Goal: Information Seeking & Learning: Learn about a topic

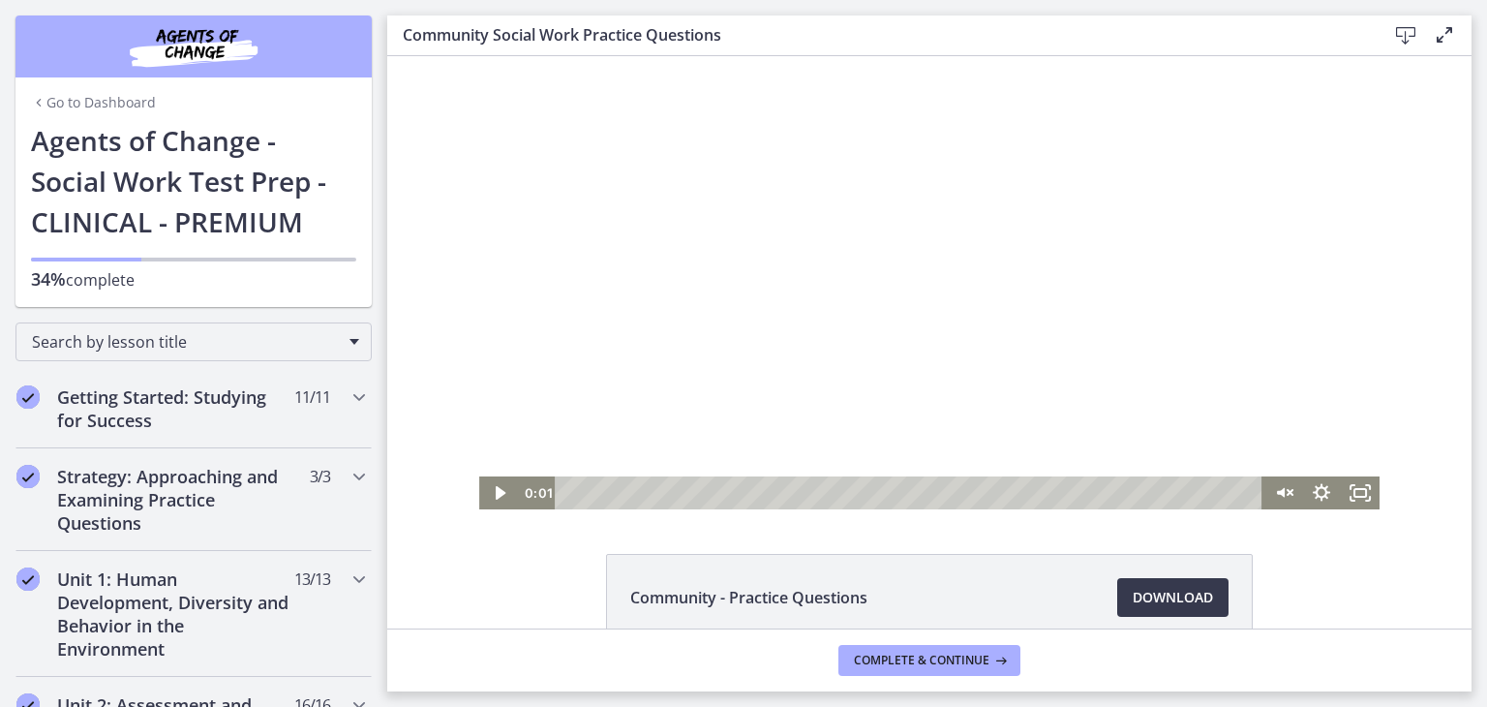
scroll to position [894, 0]
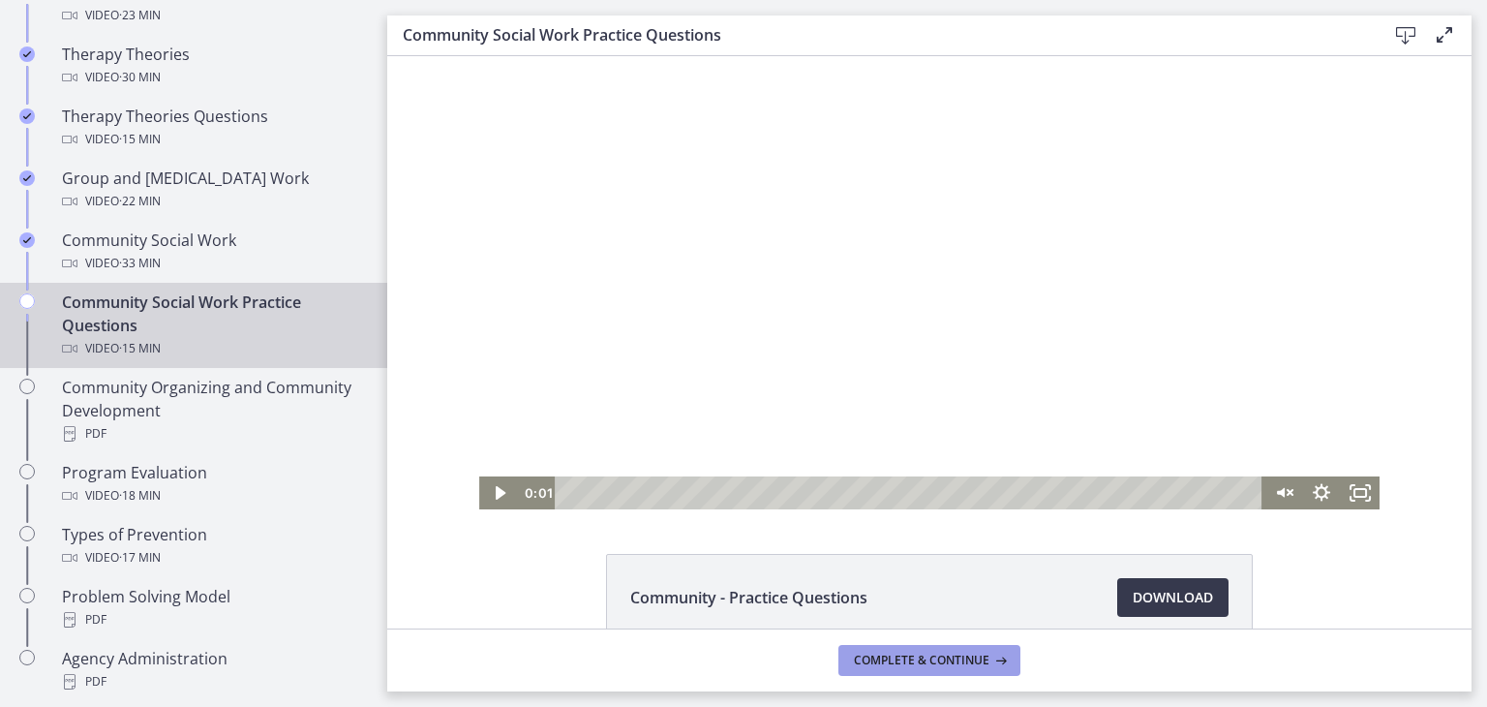
click at [1002, 660] on icon at bounding box center [999, 660] width 19 height 15
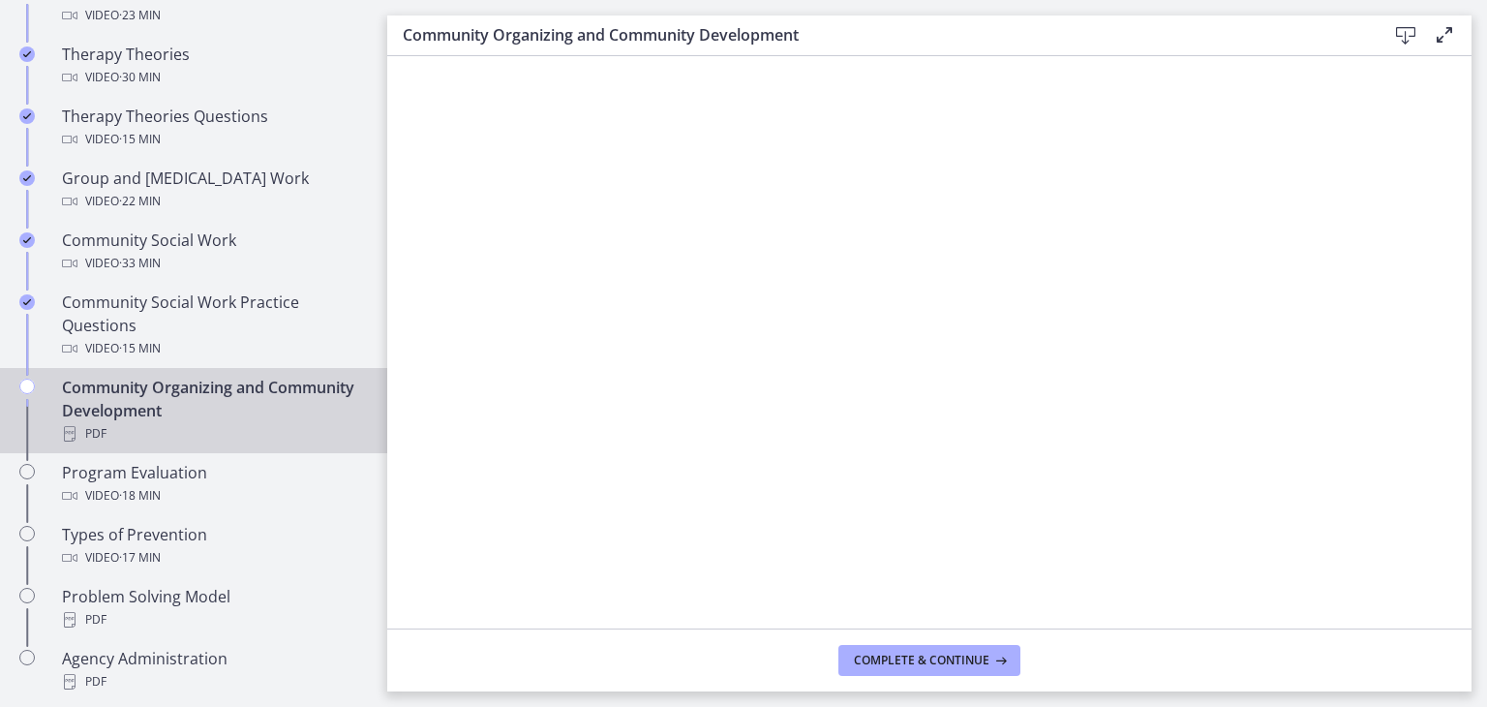
click at [1408, 31] on icon at bounding box center [1406, 35] width 23 height 23
click at [972, 646] on button "Complete & continue" at bounding box center [930, 660] width 182 height 31
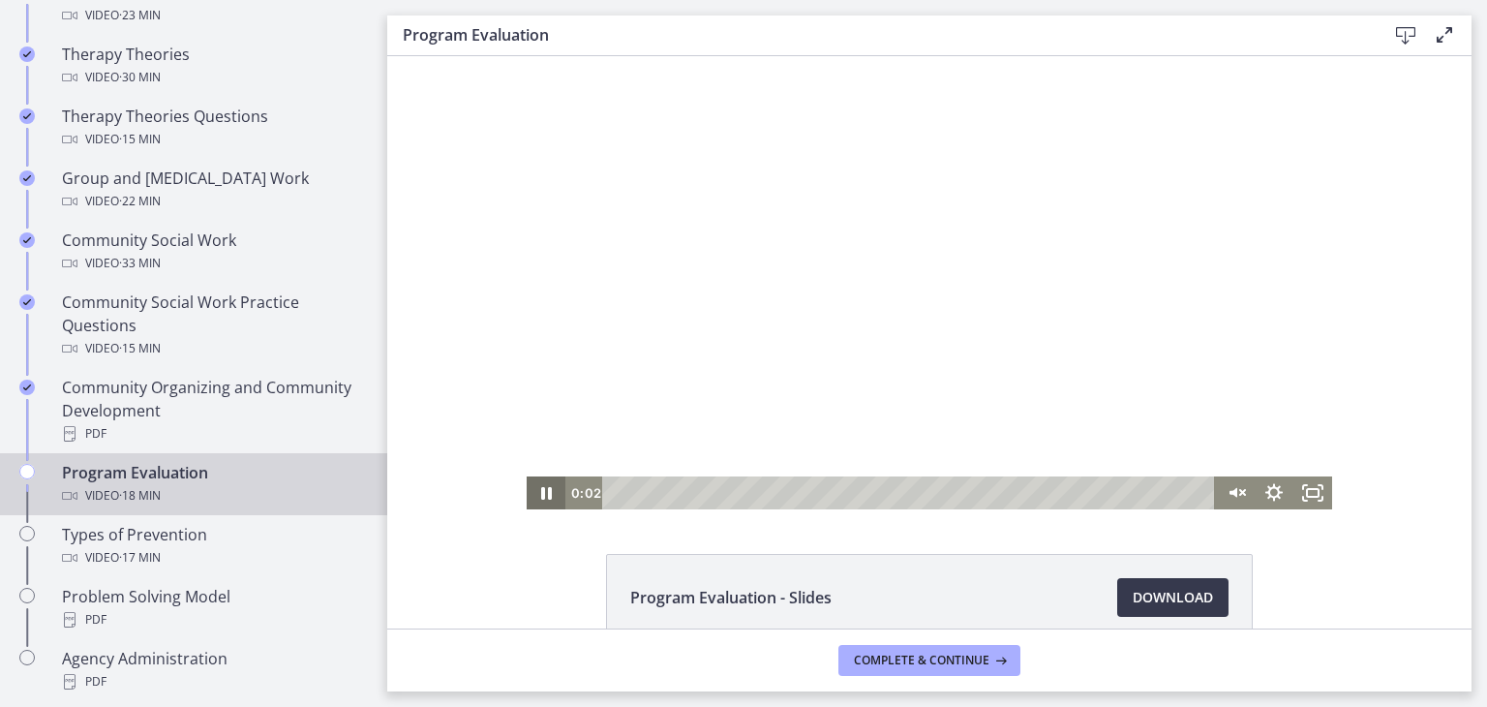
click at [541, 497] on icon "Pause" at bounding box center [546, 493] width 11 height 13
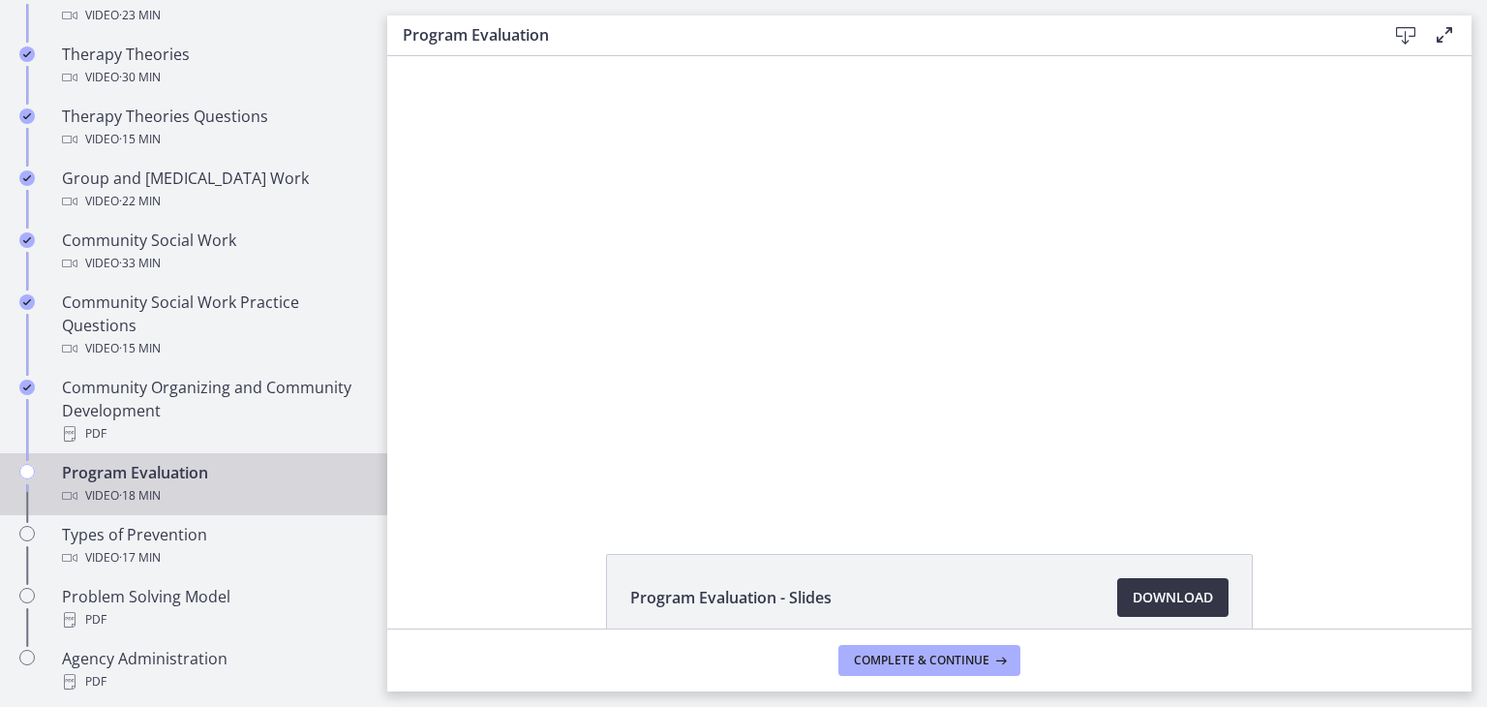
click at [1134, 587] on span "Download Opens in a new window" at bounding box center [1173, 597] width 80 height 23
click at [972, 648] on button "Complete & continue" at bounding box center [930, 660] width 182 height 31
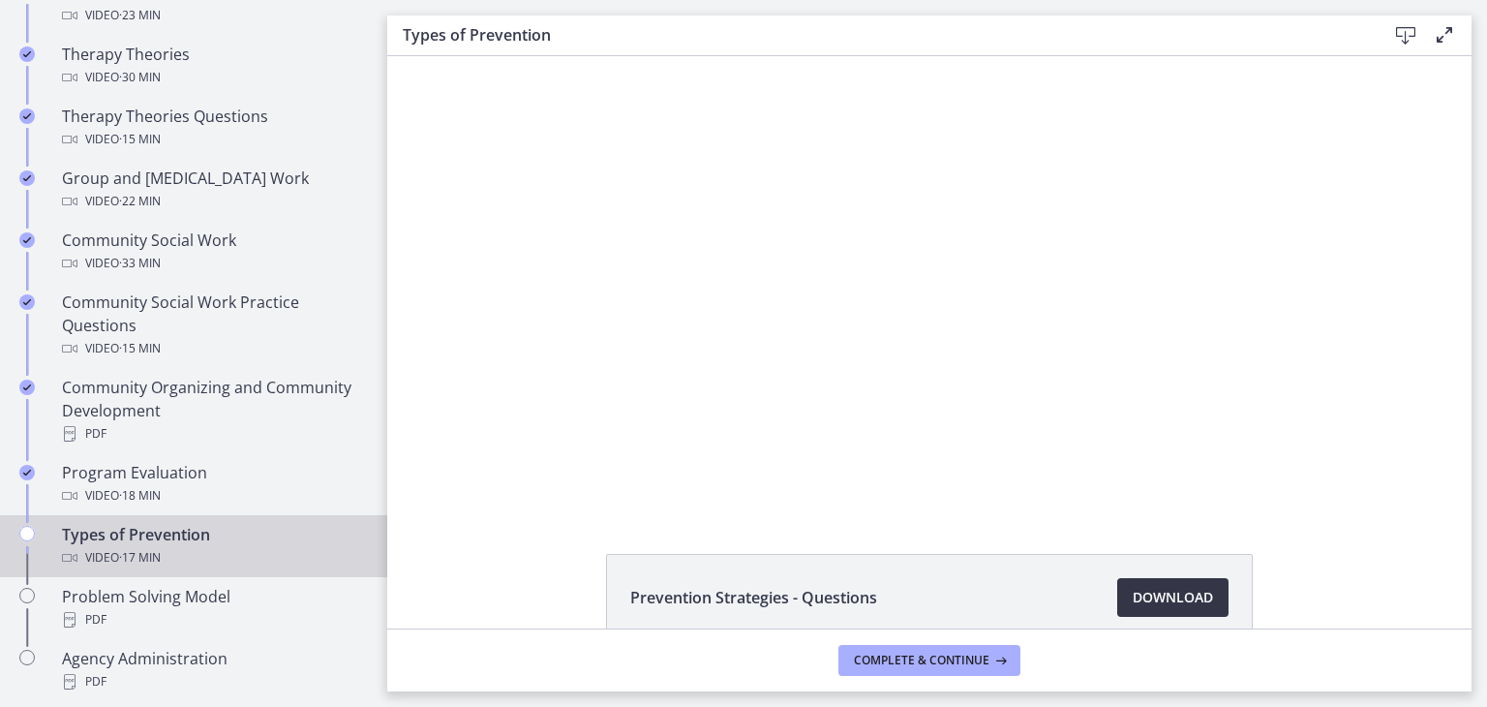
click at [1180, 597] on span "Download Opens in a new window" at bounding box center [1173, 597] width 80 height 23
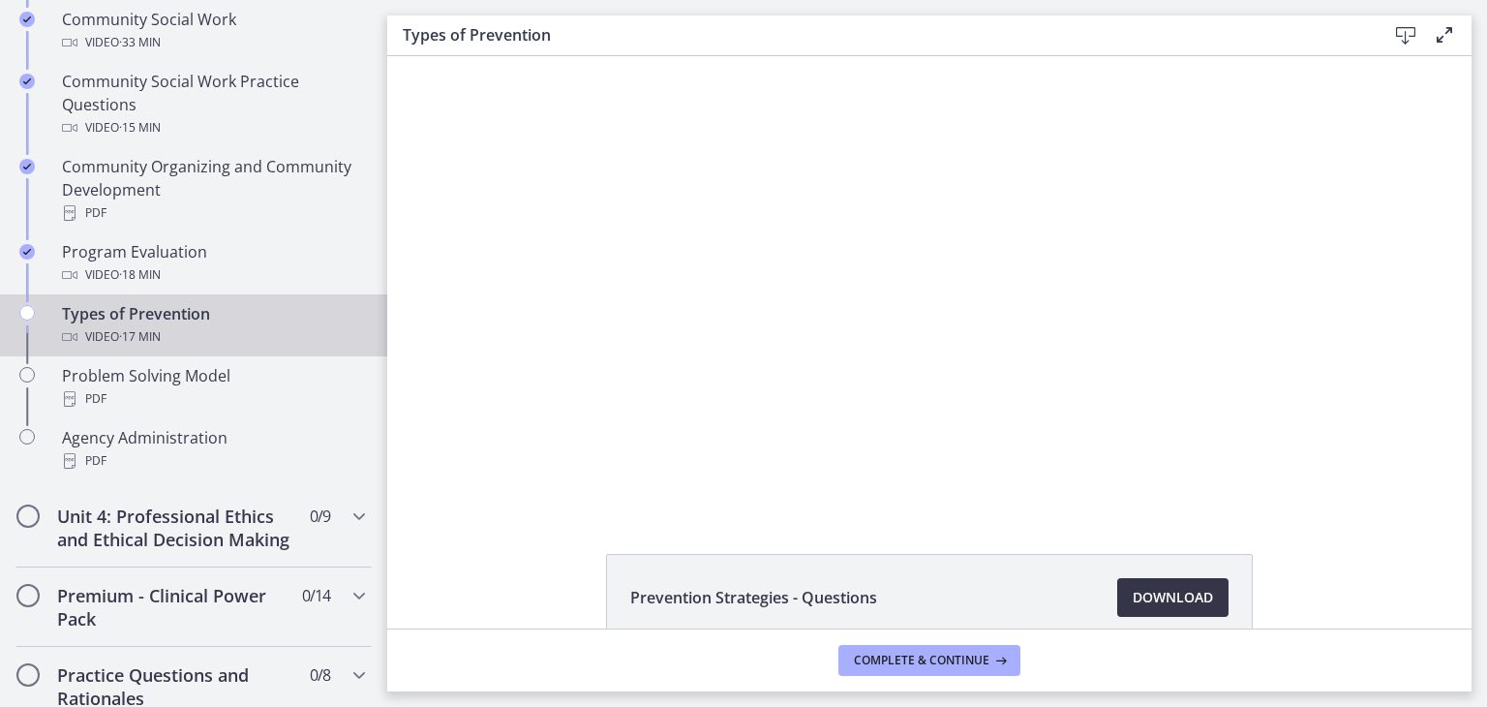
scroll to position [1103, 0]
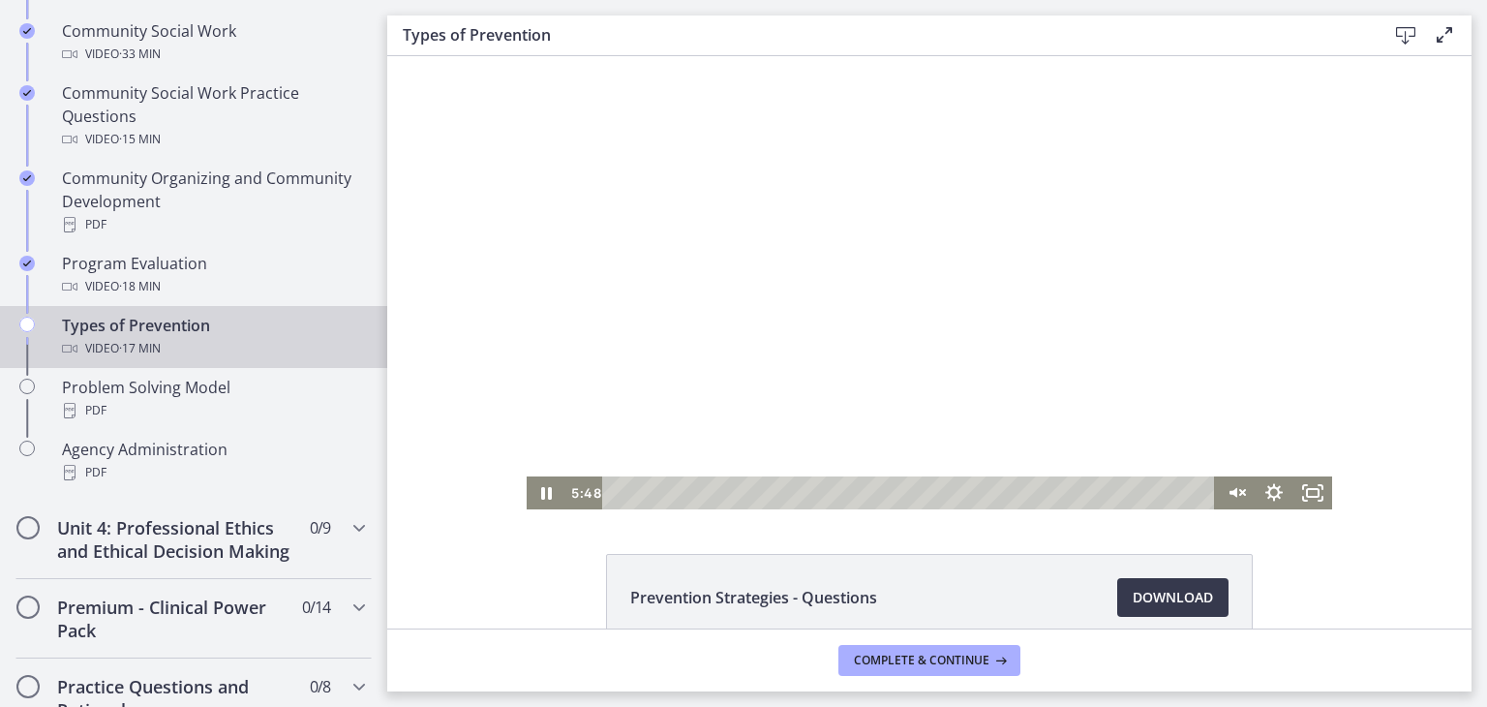
click at [887, 233] on div at bounding box center [930, 282] width 806 height 453
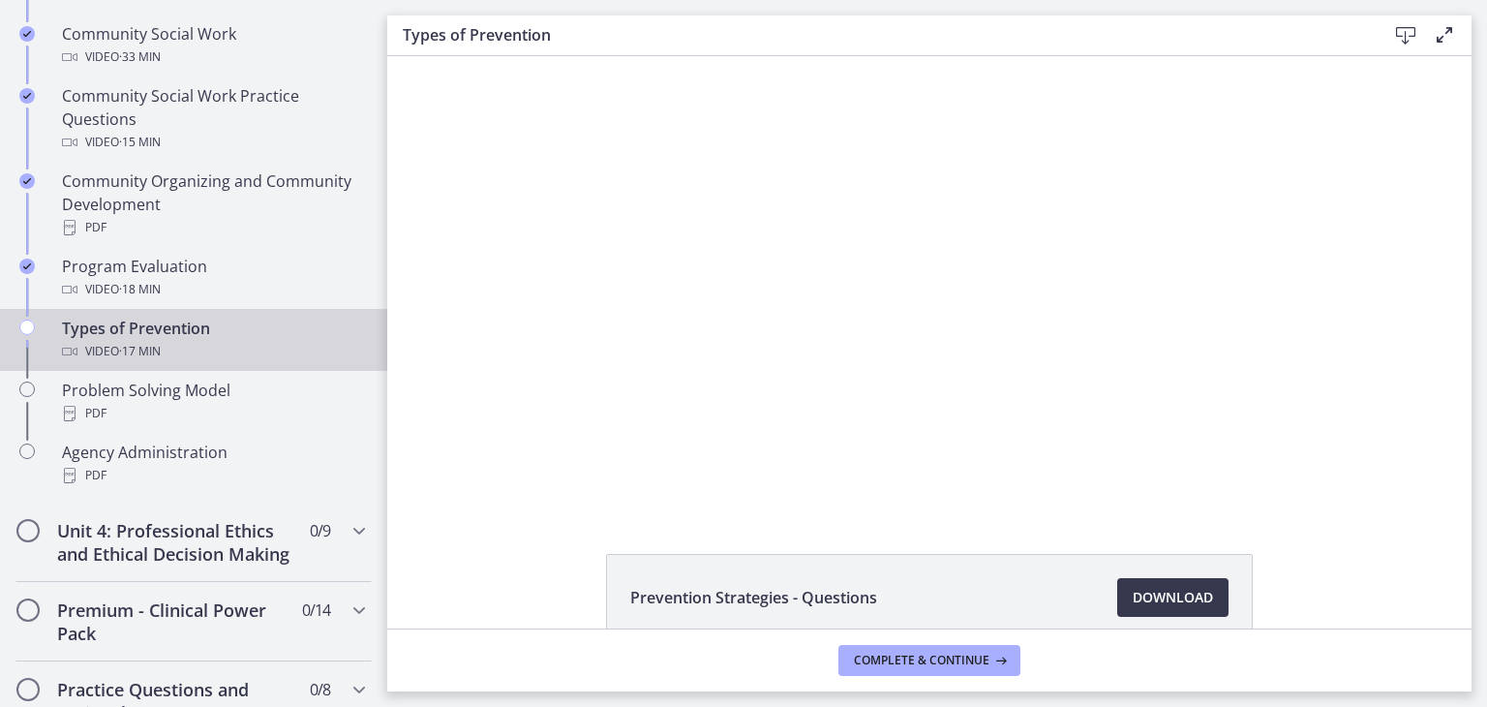
scroll to position [1120, 0]
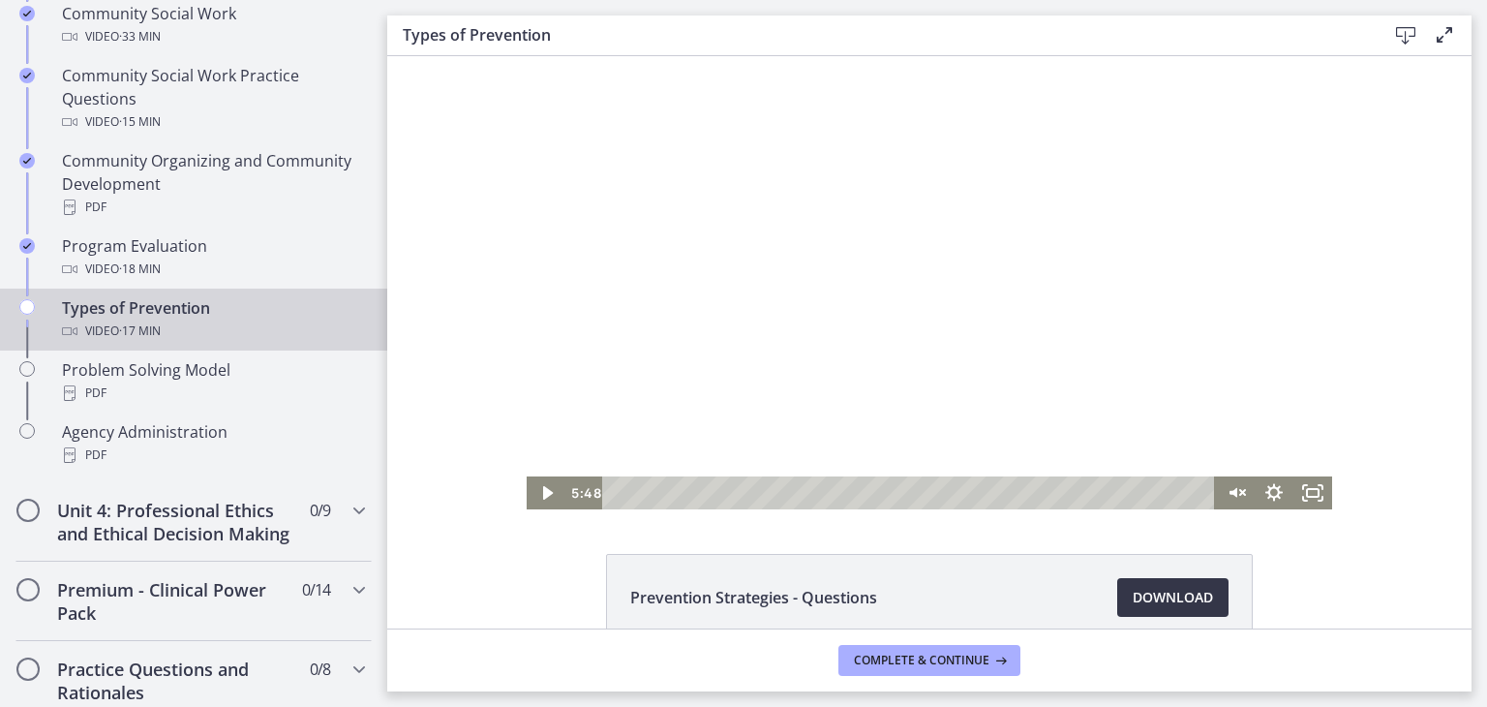
click at [1194, 597] on span "Download Opens in a new window" at bounding box center [1173, 597] width 80 height 23
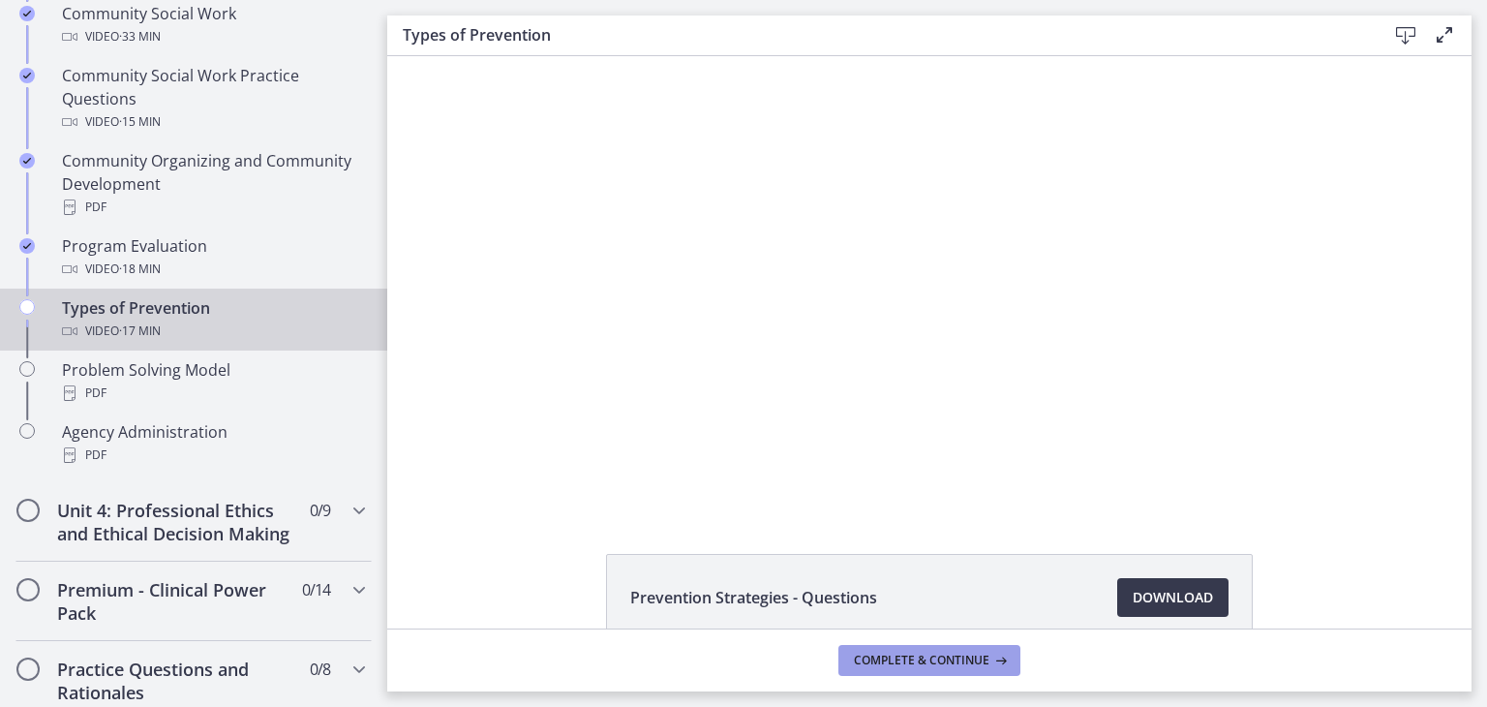
click at [1001, 669] on button "Complete & continue" at bounding box center [930, 660] width 182 height 31
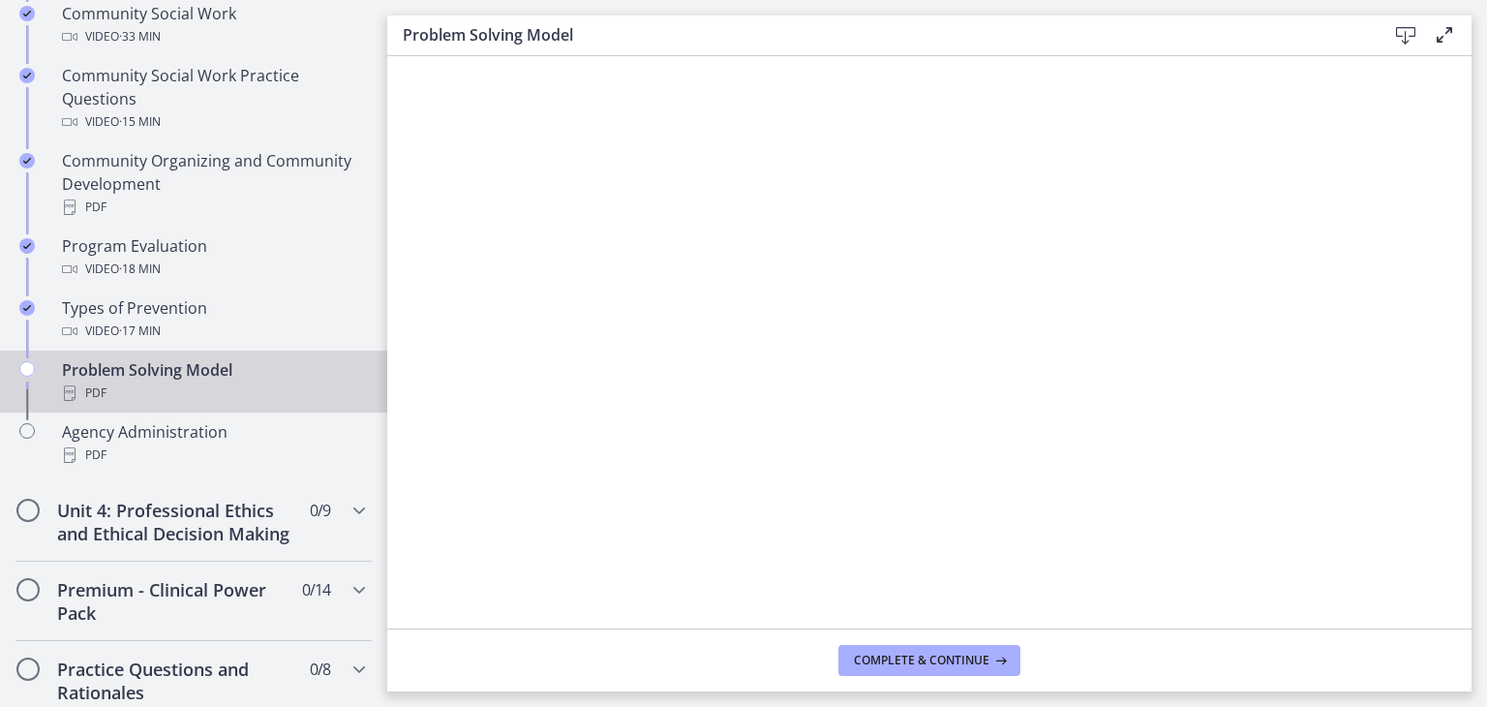
click at [1402, 44] on icon at bounding box center [1406, 35] width 23 height 23
click at [853, 672] on button "Complete & continue" at bounding box center [930, 660] width 182 height 31
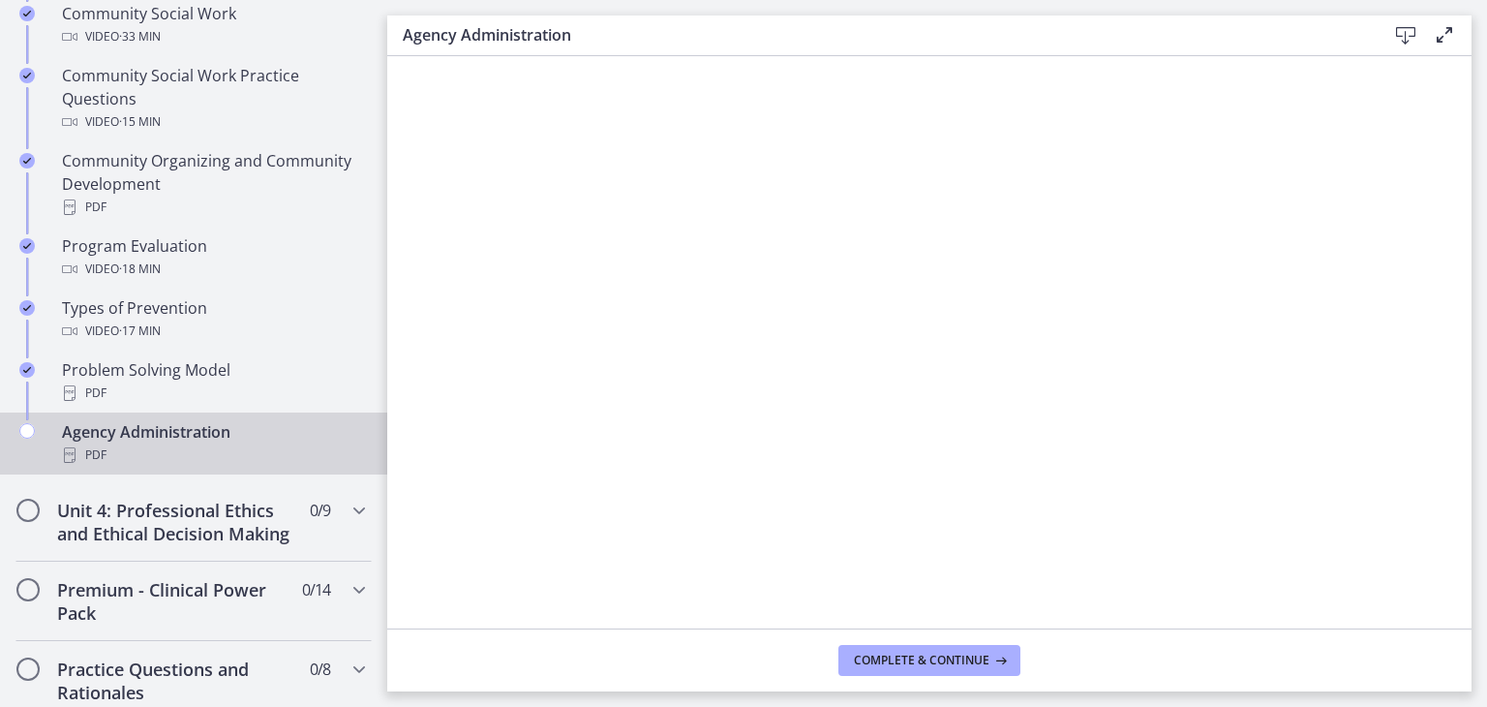
click at [1394, 28] on div "Download Enable fullscreen" at bounding box center [1417, 35] width 77 height 24
click at [1398, 28] on icon at bounding box center [1406, 35] width 23 height 23
